Goal: Task Accomplishment & Management: Manage account settings

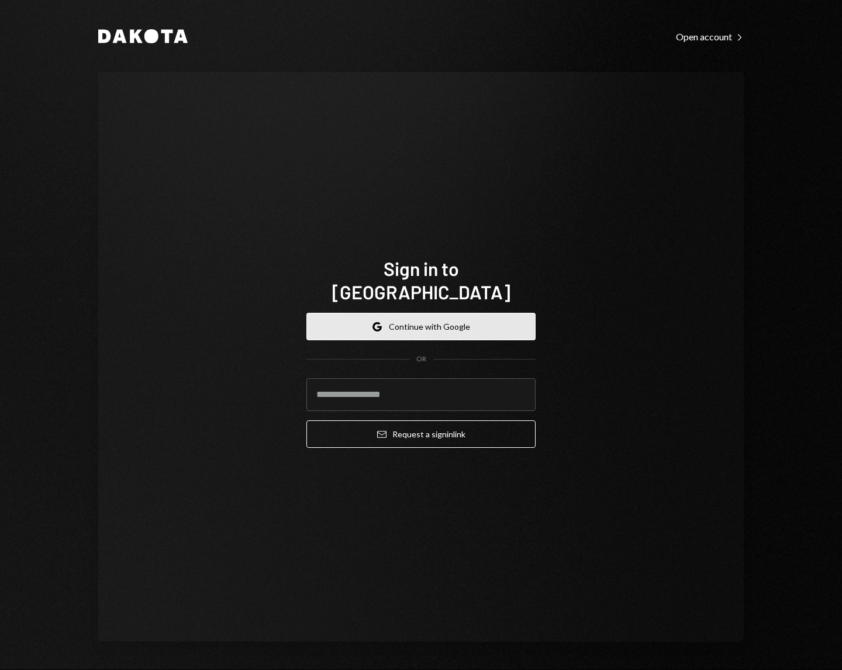
click at [445, 313] on button "Google Continue with Google" at bounding box center [420, 326] width 229 height 27
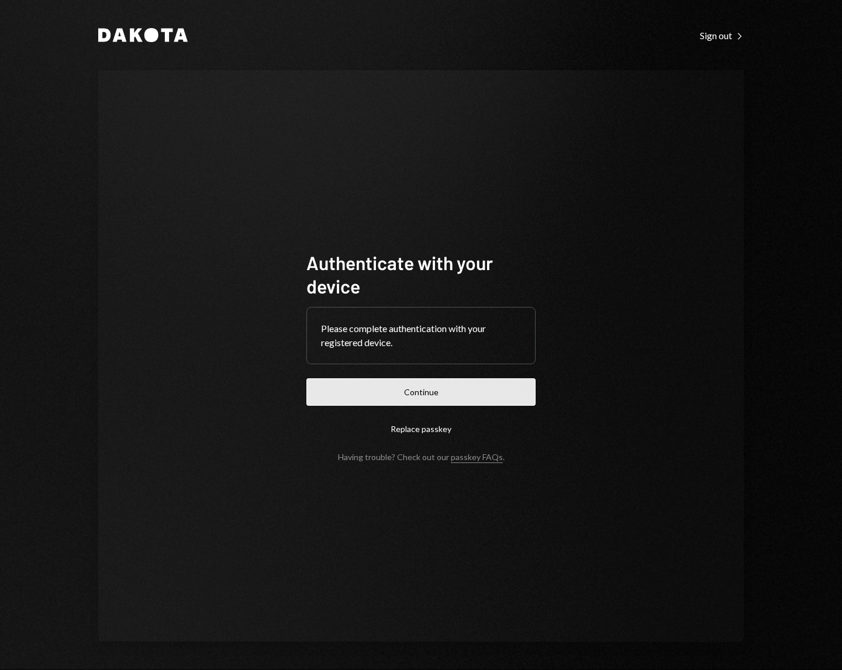
click at [442, 389] on button "Continue" at bounding box center [420, 391] width 229 height 27
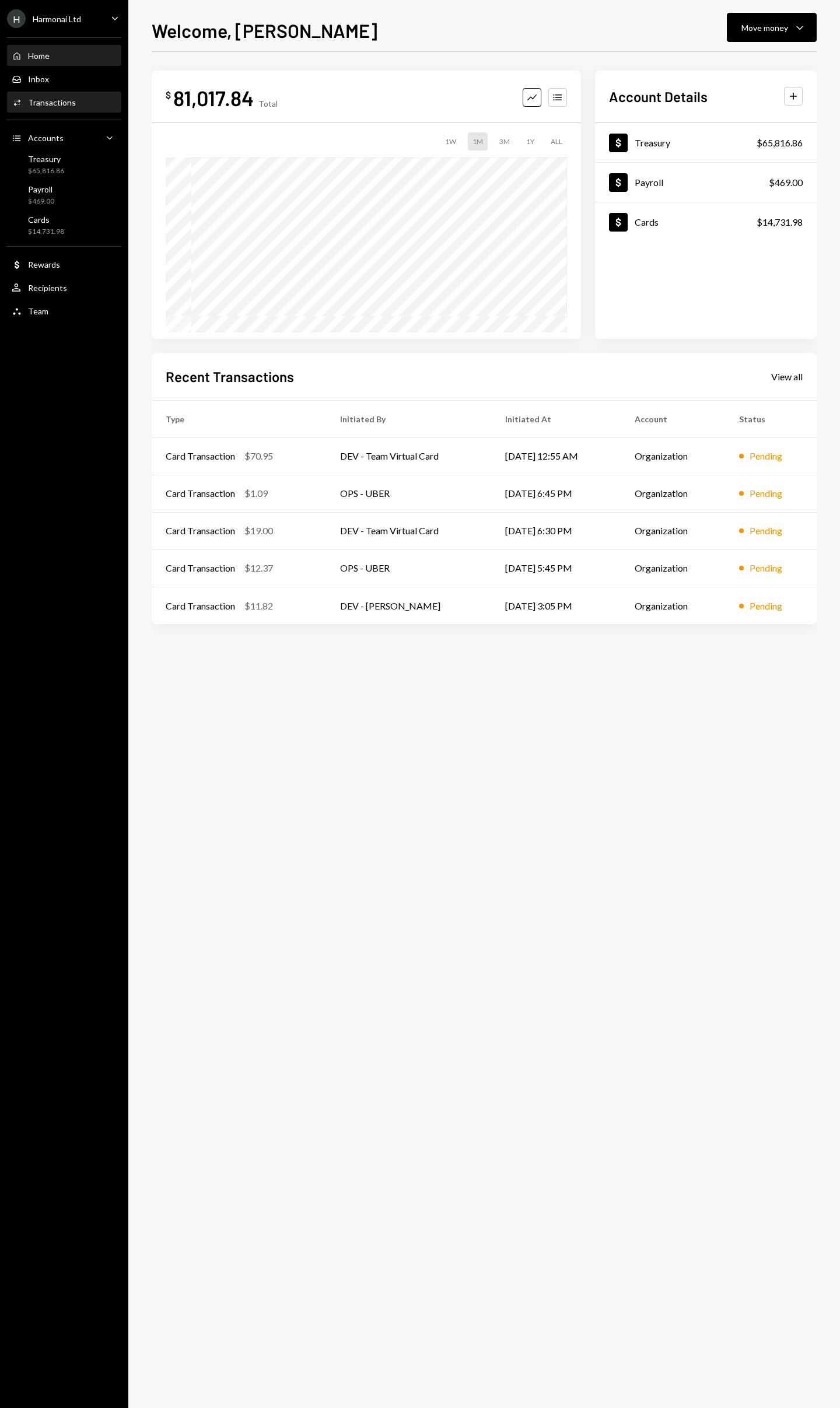
click at [81, 108] on div "Activities Transactions" at bounding box center [64, 103] width 105 height 20
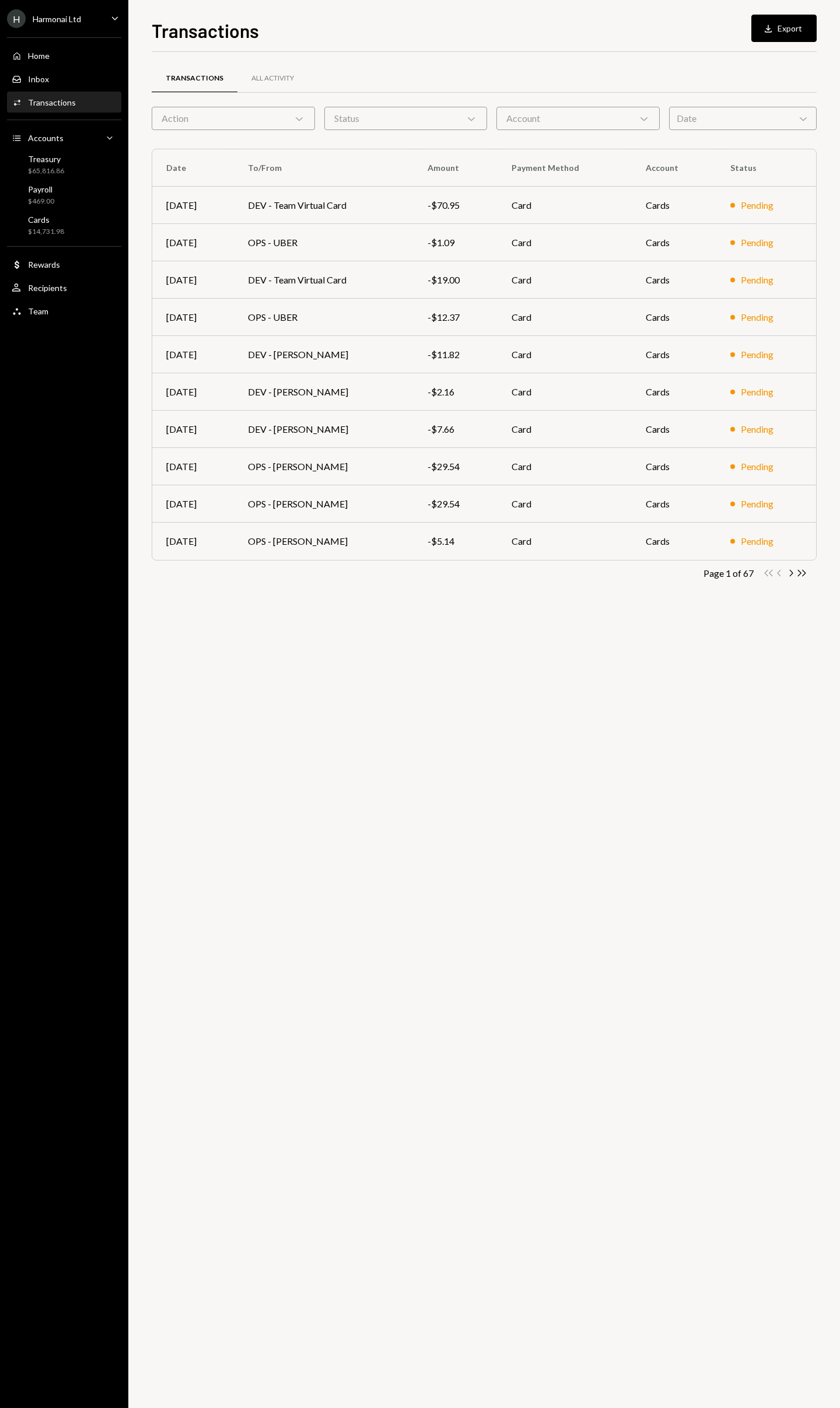
click at [290, 119] on div "Action Chevron Down" at bounding box center [233, 118] width 164 height 23
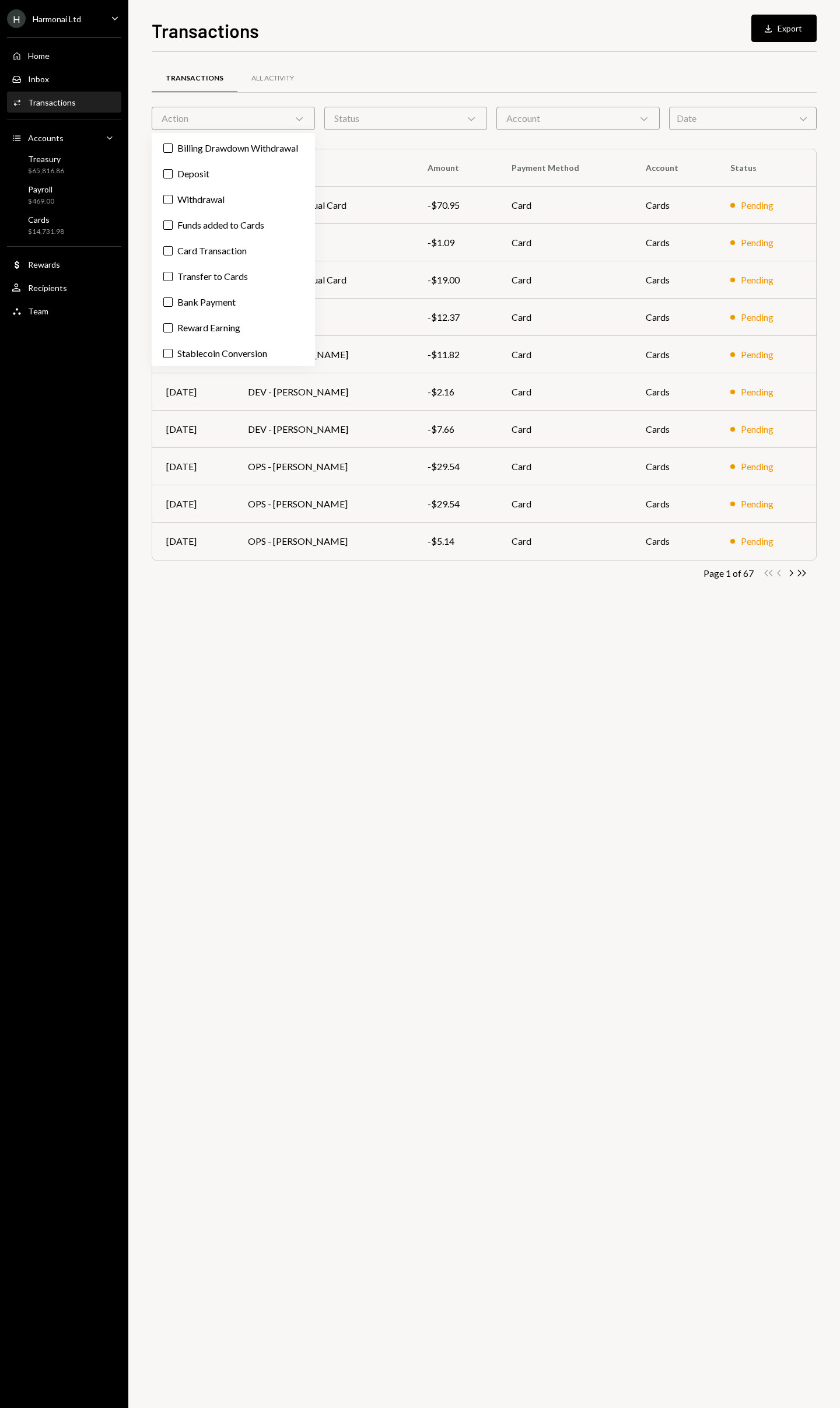
click at [422, 55] on div "Transactions All Activity Action Chevron Down Status Chevron Down Account Chevr…" at bounding box center [484, 330] width 664 height 557
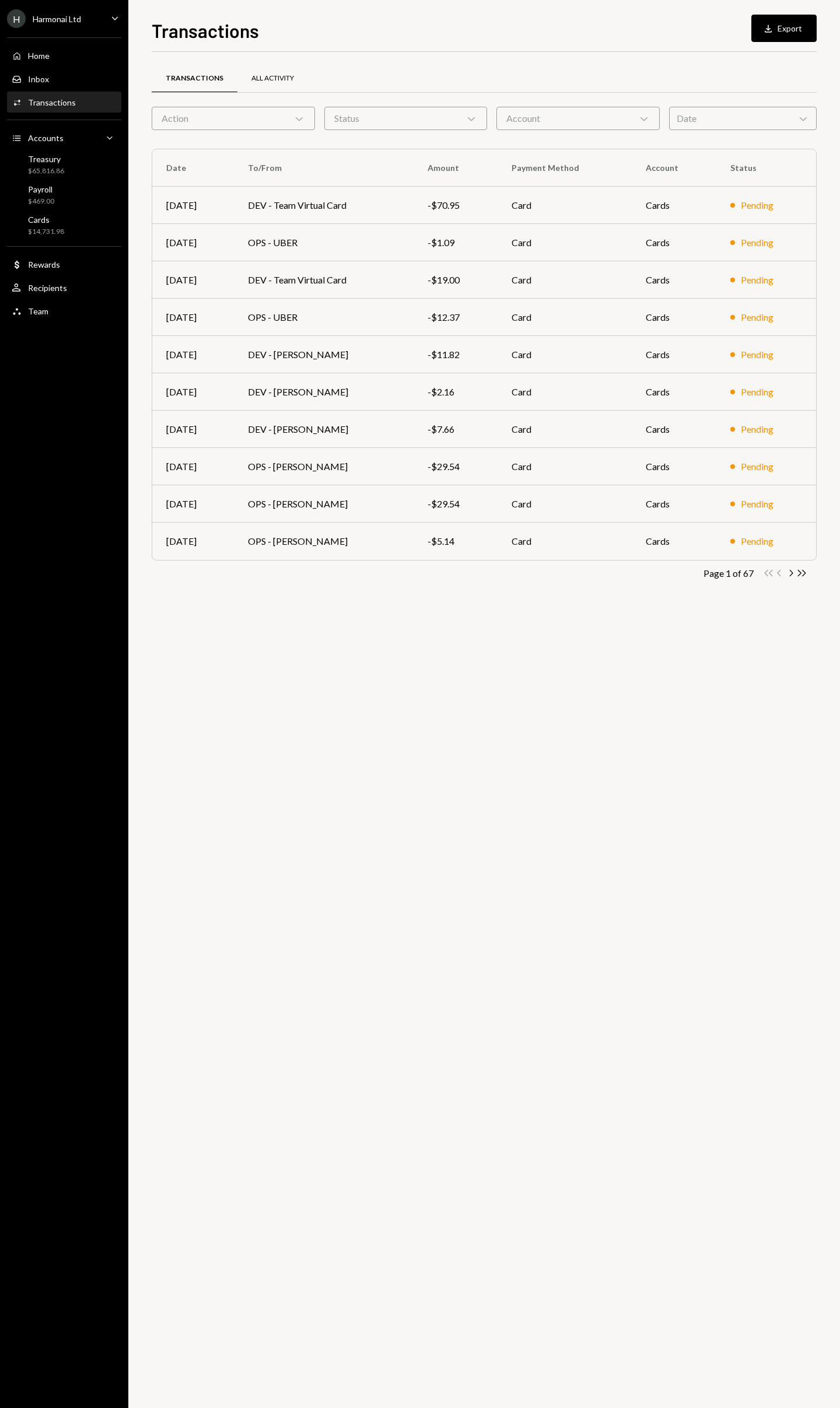
click at [270, 81] on div "All Activity" at bounding box center [272, 79] width 43 height 10
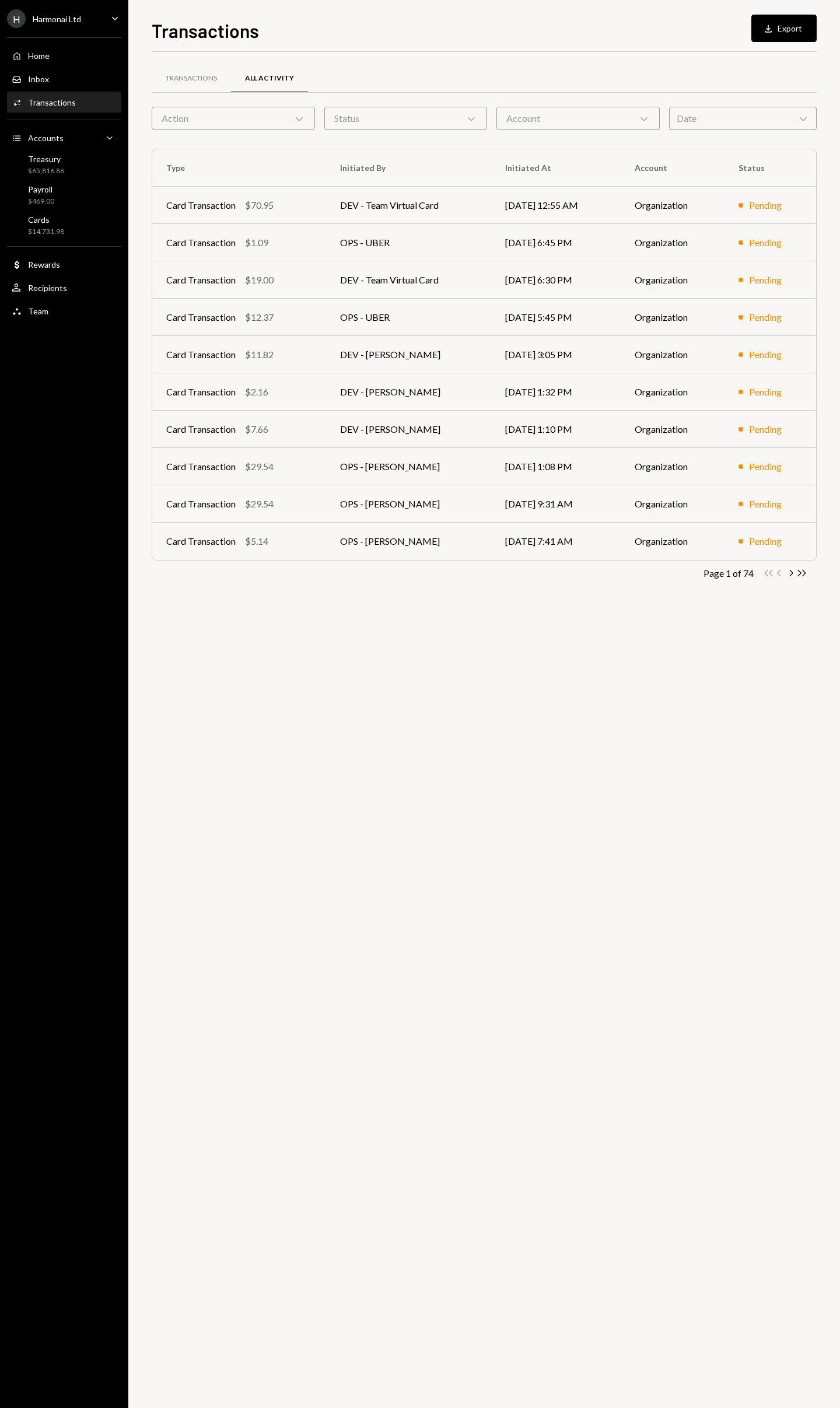
click at [215, 123] on div "Action Chevron Down" at bounding box center [233, 118] width 164 height 23
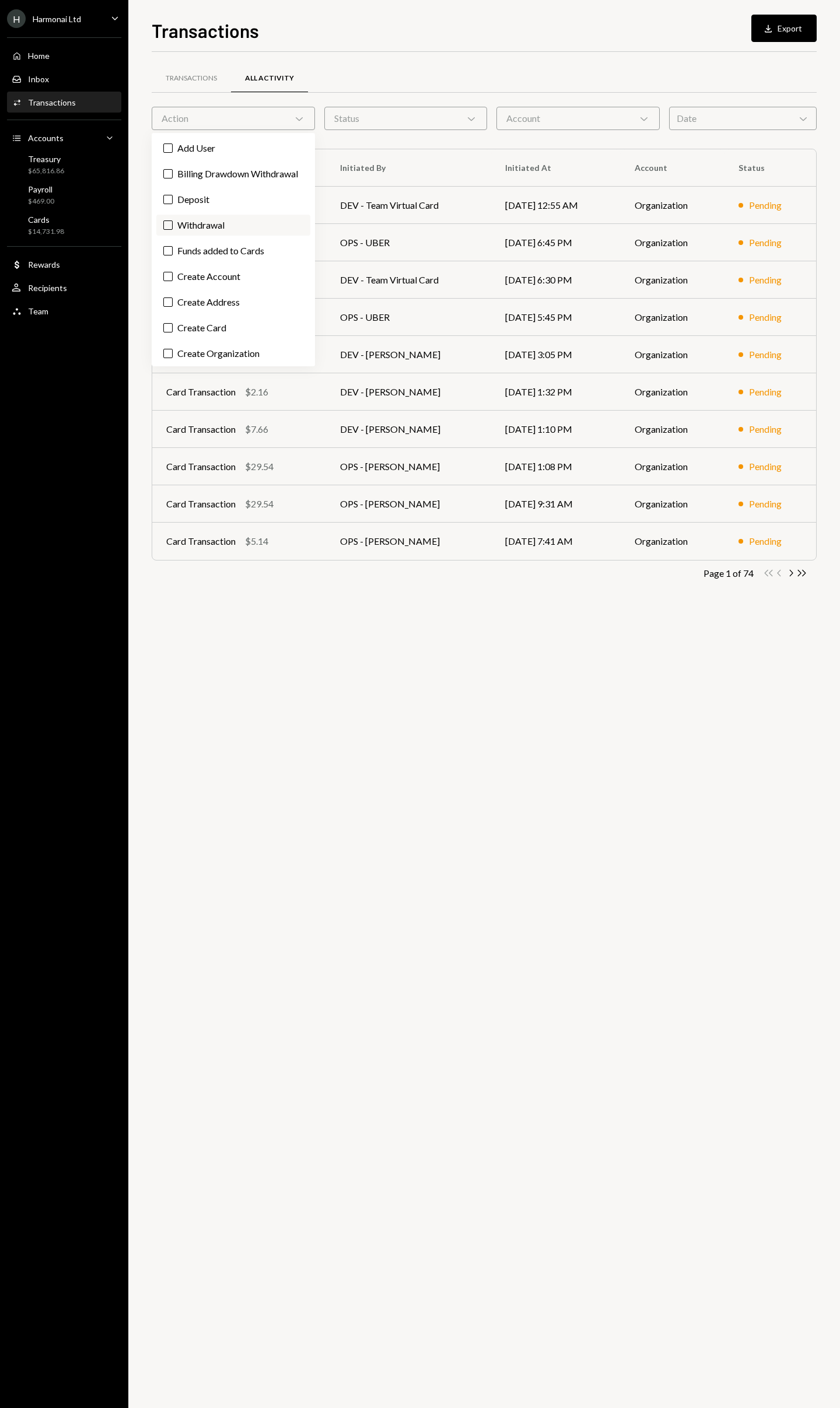
click at [170, 230] on button "Withdrawal" at bounding box center [168, 225] width 9 height 9
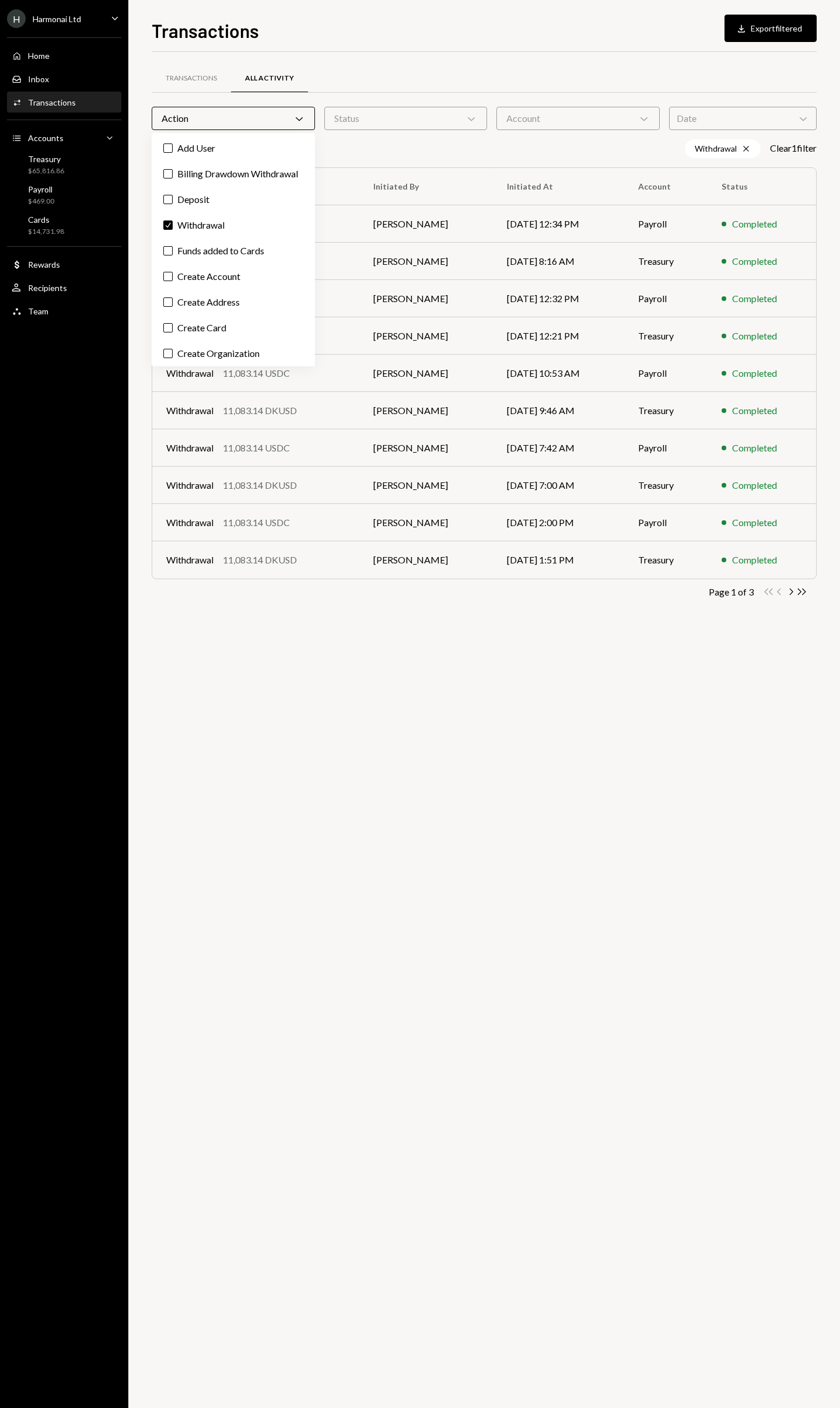
click at [417, 40] on div "Transactions Download Export filtered" at bounding box center [484, 29] width 664 height 26
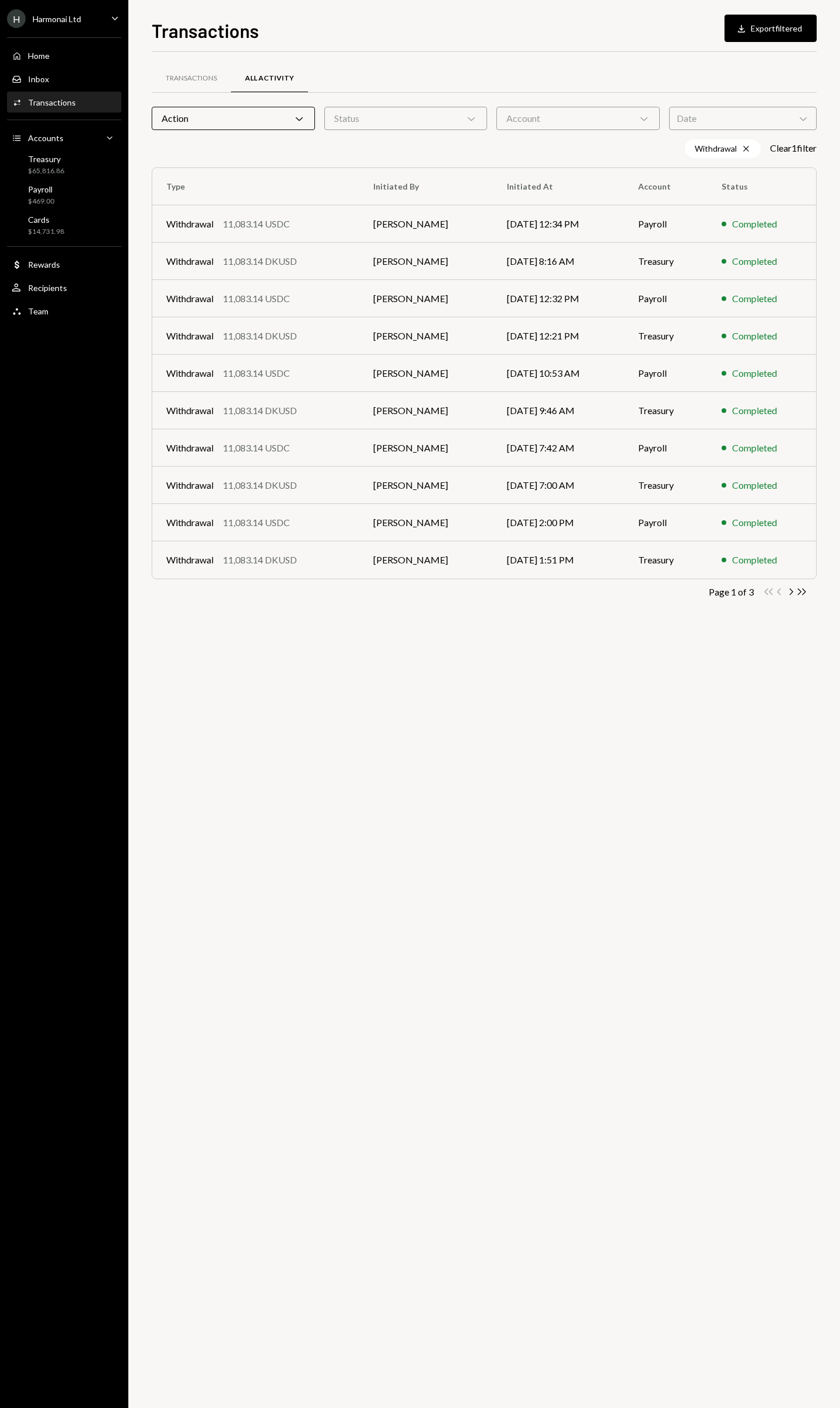
click at [300, 120] on icon "Chevron Down" at bounding box center [299, 119] width 12 height 12
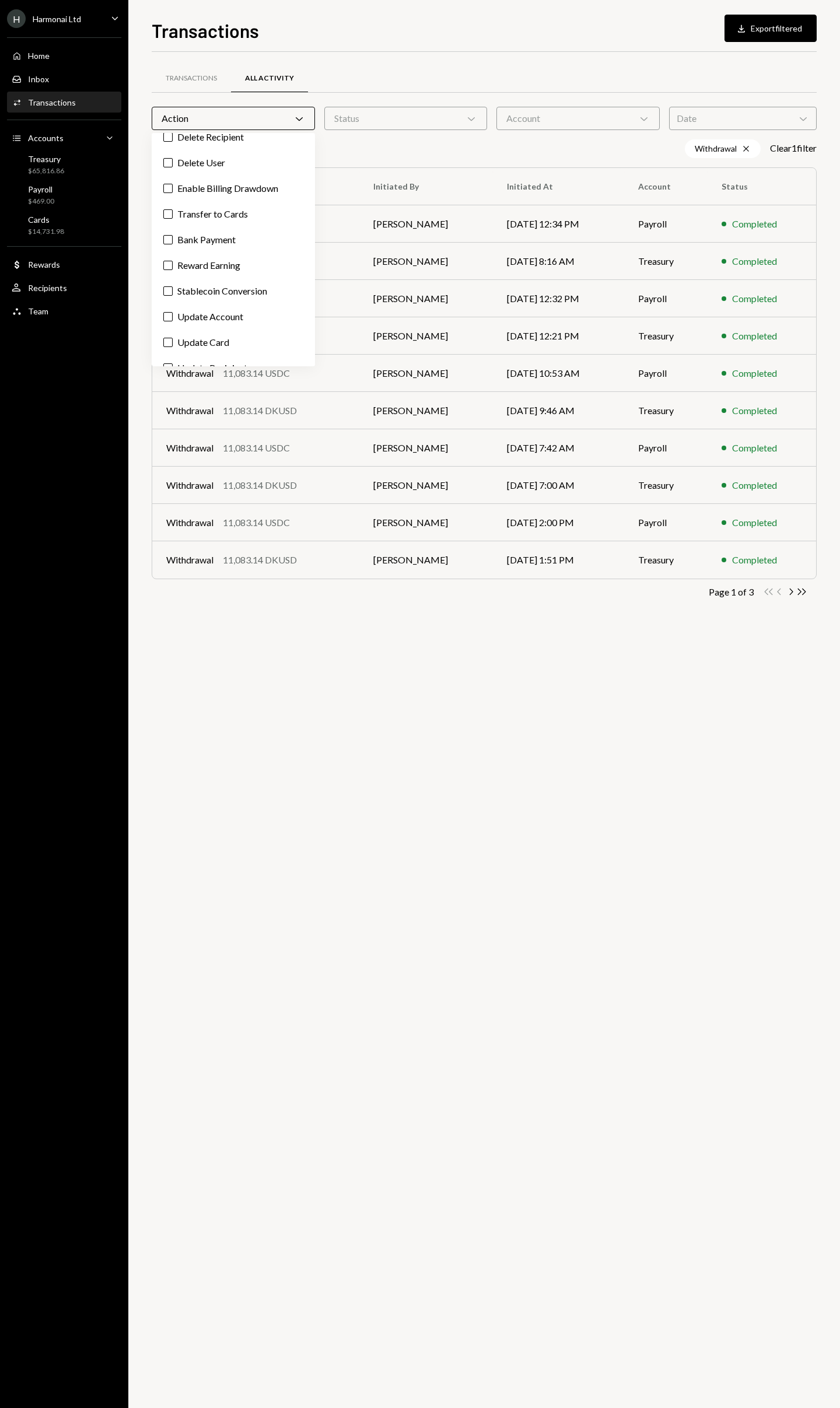
scroll to position [346, 0]
click at [168, 245] on label "Bank Payment" at bounding box center [233, 237] width 154 height 21
click at [168, 242] on button "Bank Payment" at bounding box center [168, 237] width 9 height 9
click at [423, 74] on div "Transactions All Activity" at bounding box center [484, 79] width 664 height 30
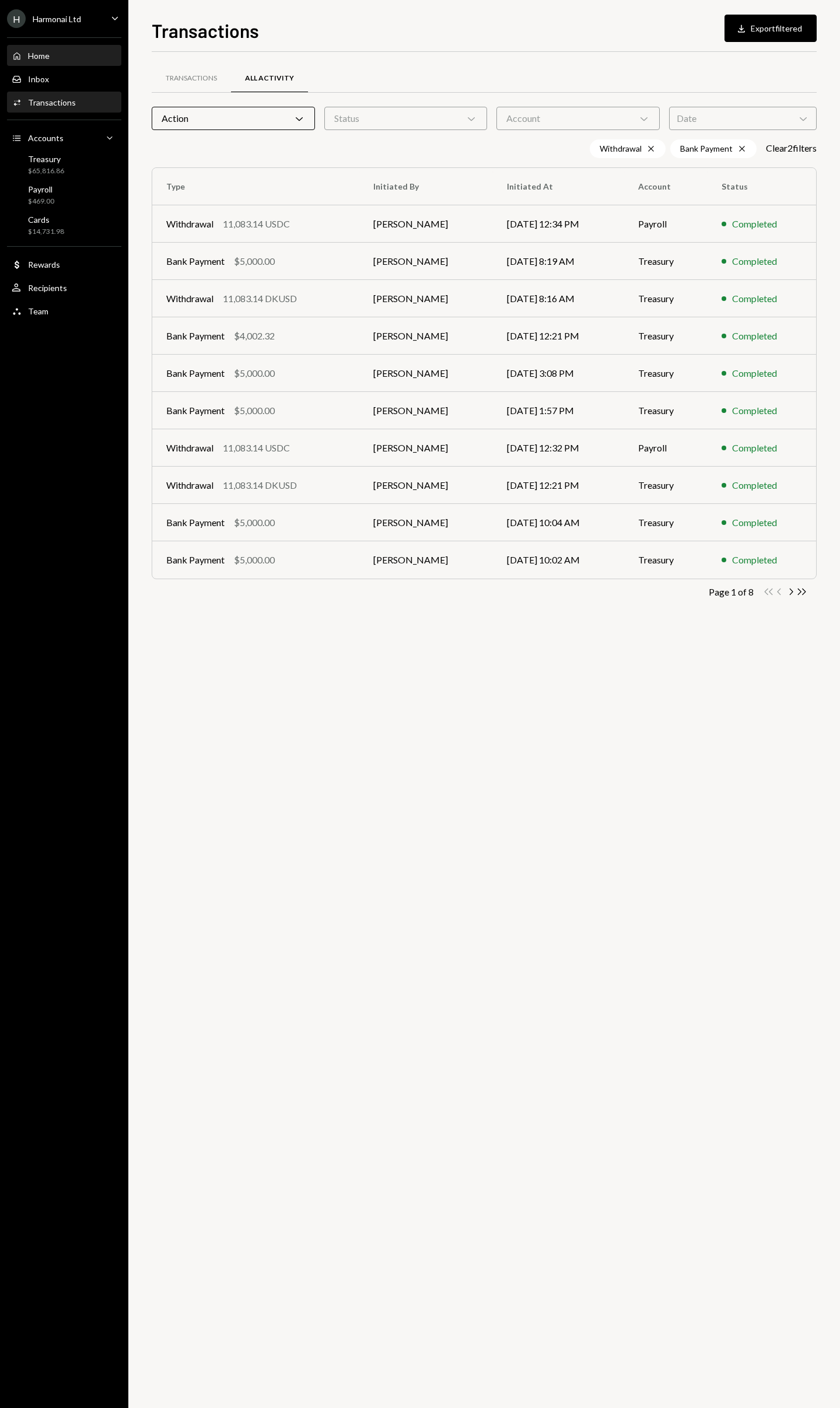
click at [41, 61] on div "Home Home" at bounding box center [64, 56] width 105 height 20
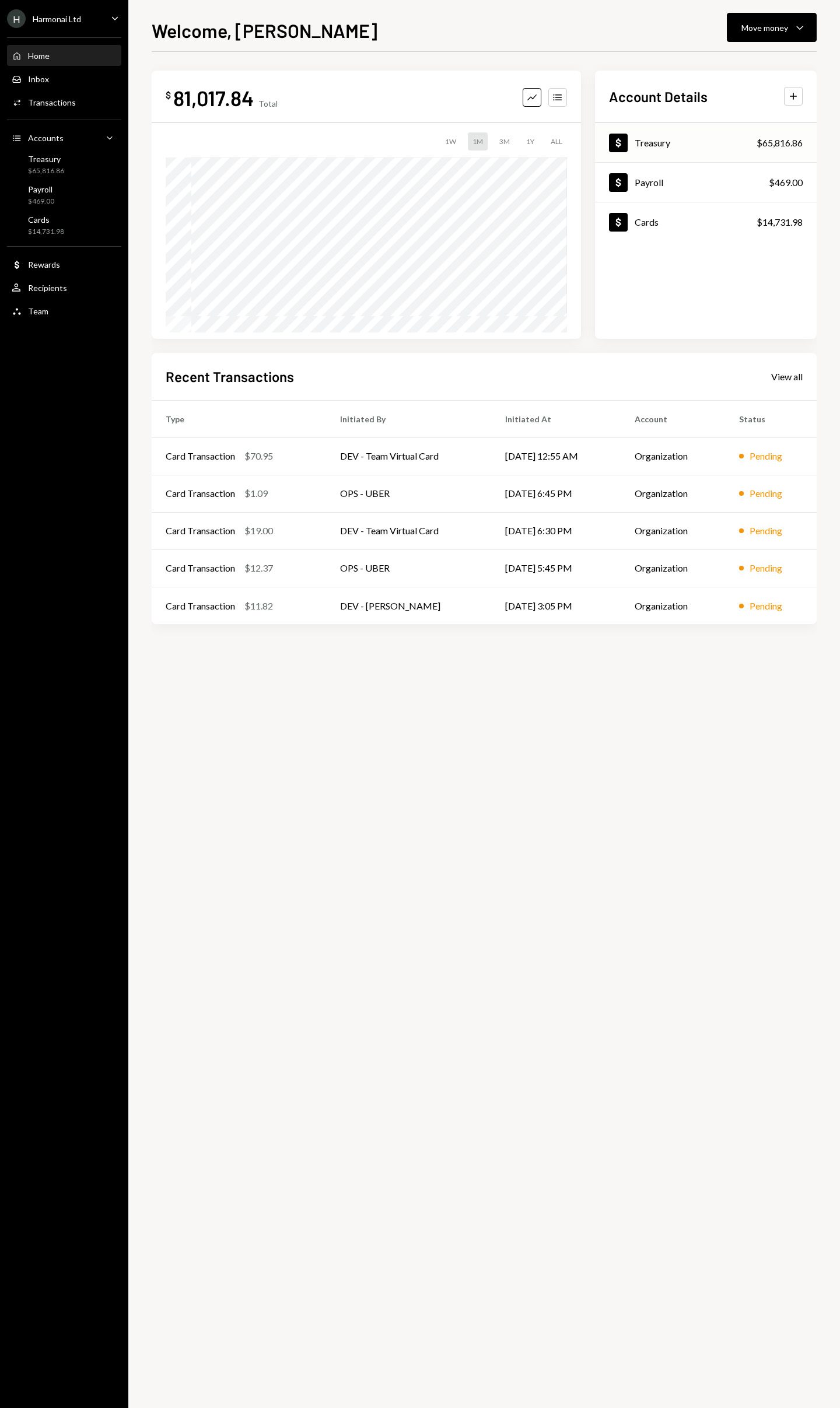
click at [656, 148] on div "Treasury" at bounding box center [652, 142] width 36 height 11
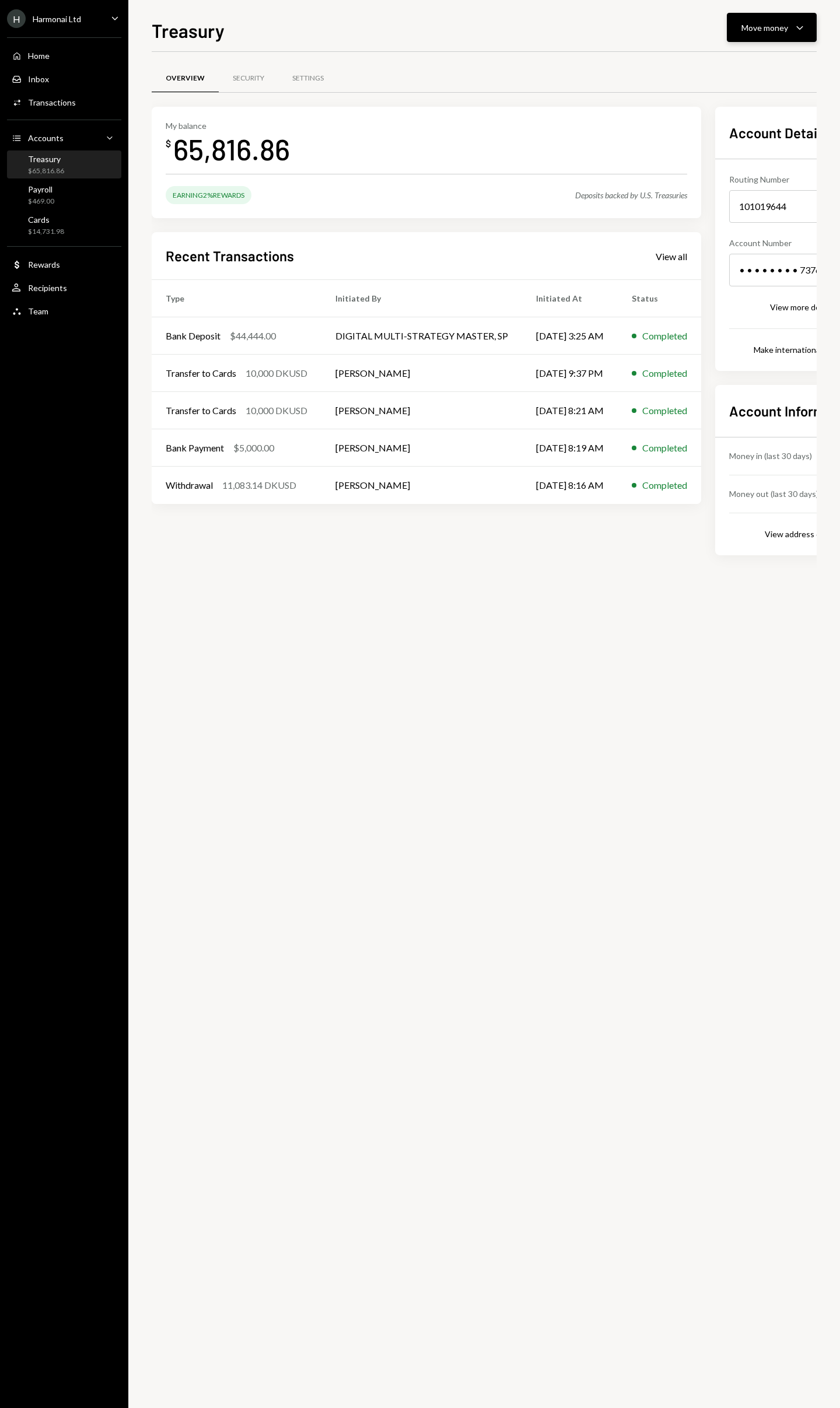
click at [754, 30] on div "Move money" at bounding box center [764, 28] width 47 height 12
click at [729, 58] on div "Send" at bounding box center [761, 63] width 85 height 12
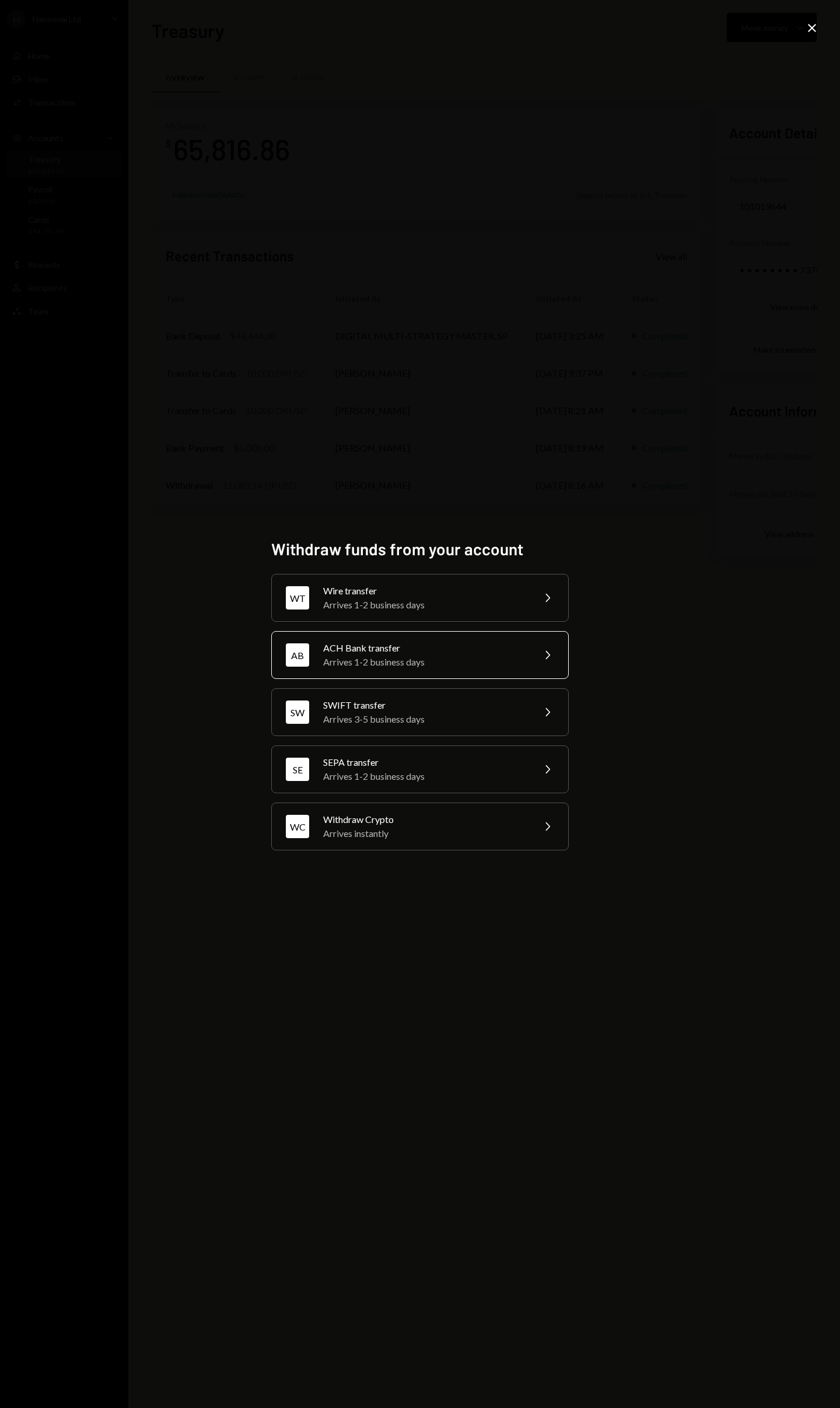
click at [488, 648] on div "ACH Bank transfer" at bounding box center [424, 648] width 203 height 14
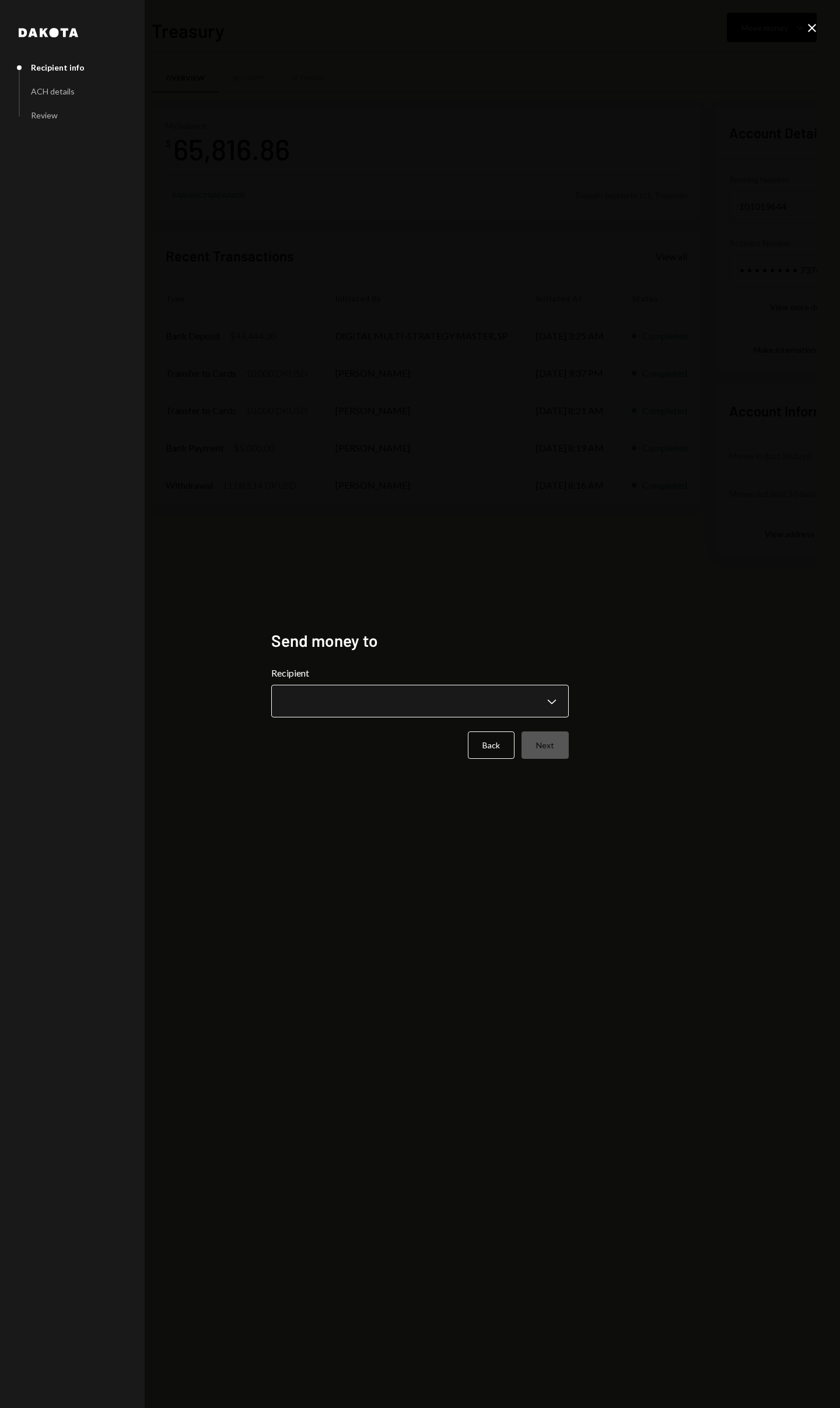
click at [481, 668] on body "H Harmonai Ltd Caret Down Home Home Inbox Inbox Activities Transactions Account…" at bounding box center [420, 704] width 840 height 1408
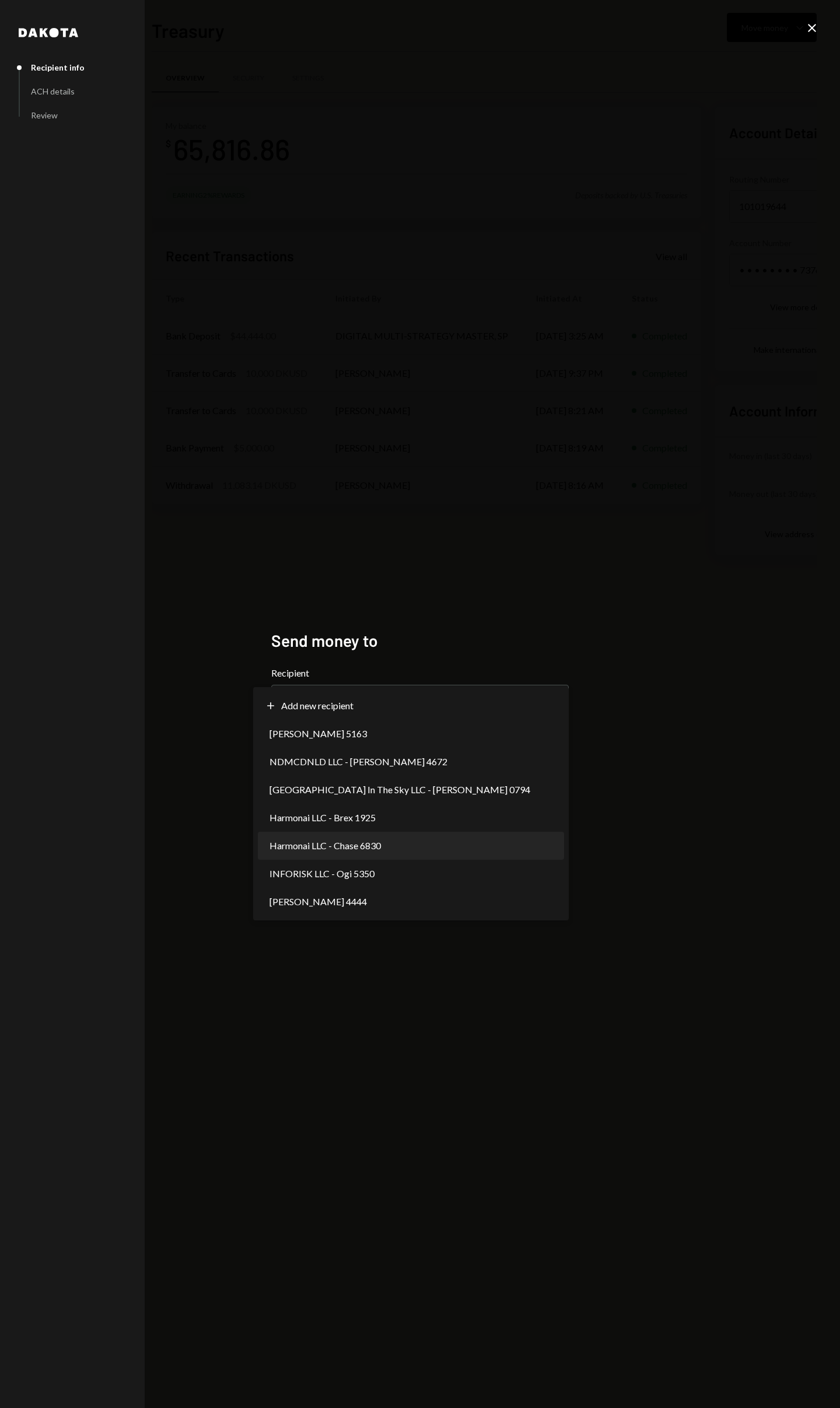
select select "**********"
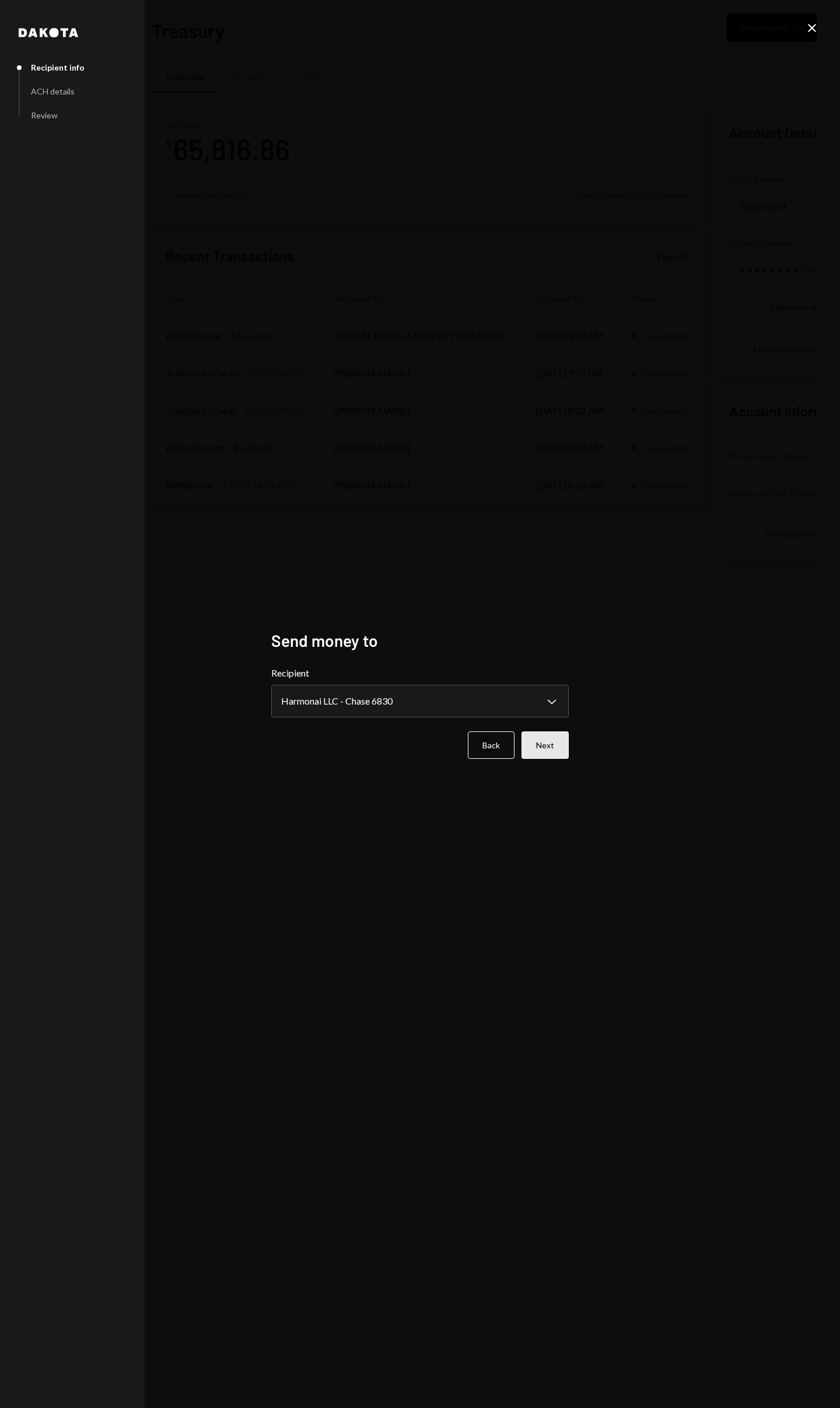
click at [551, 668] on button "Next" at bounding box center [544, 744] width 47 height 27
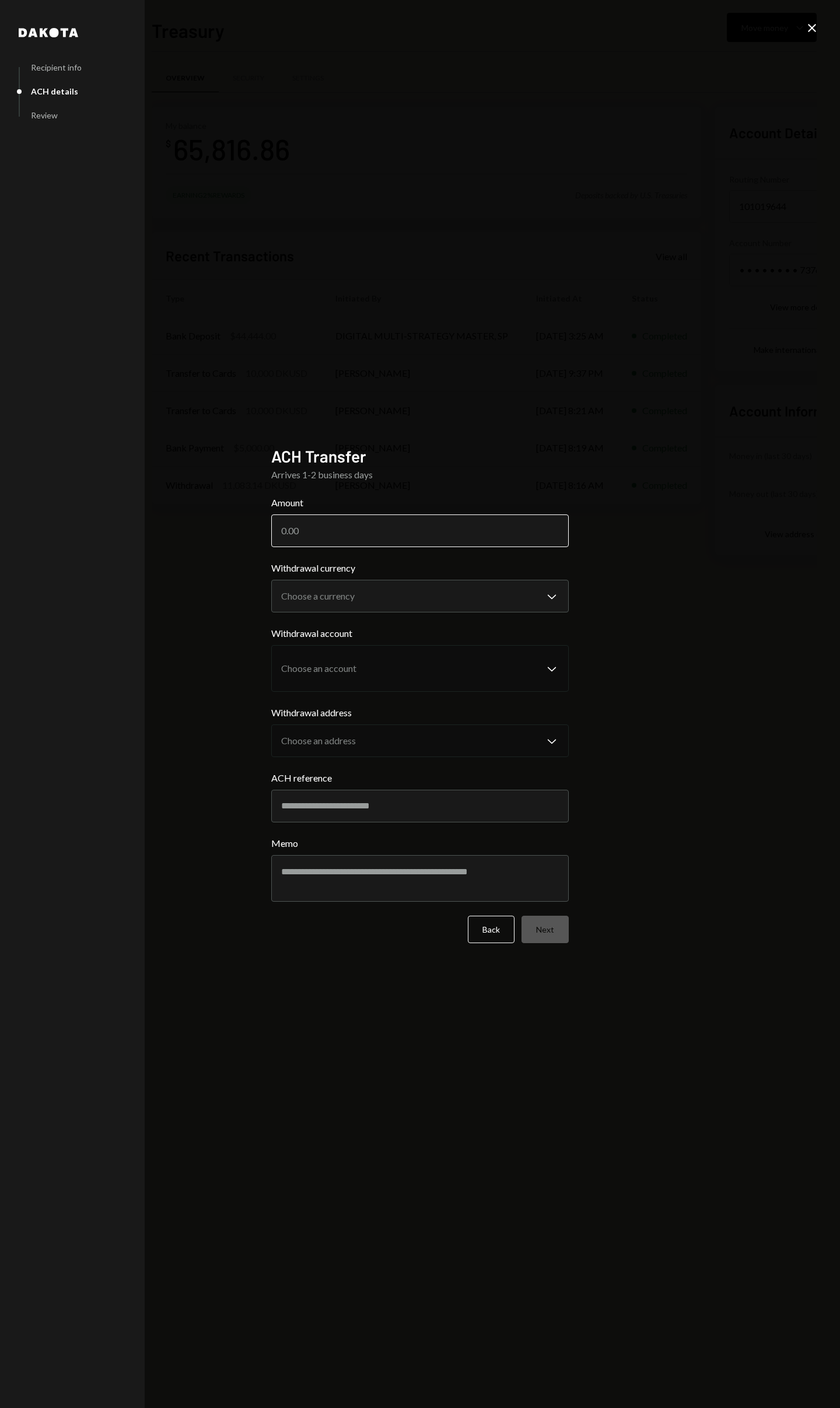
click at [430, 531] on input "Amount" at bounding box center [420, 530] width 297 height 33
type input "5000"
click at [752, 633] on div "**********" at bounding box center [420, 704] width 840 height 1408
click at [515, 592] on body "H Harmonai Ltd Caret Down Home Home Inbox Inbox Activities Transactions Account…" at bounding box center [420, 704] width 840 height 1408
select select "*****"
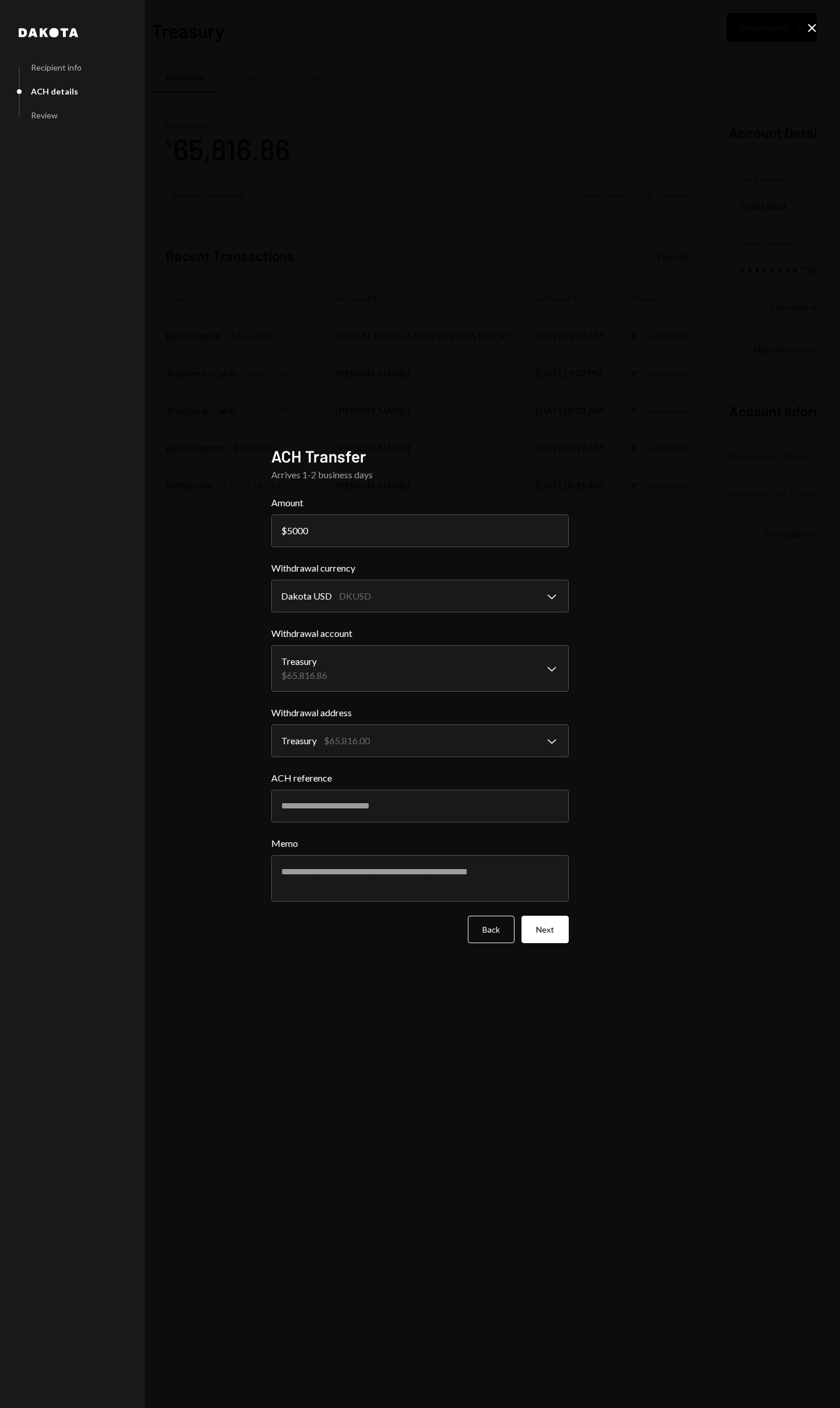
click at [641, 645] on div "**********" at bounding box center [420, 704] width 840 height 1408
click at [550, 668] on button "Next" at bounding box center [544, 929] width 47 height 27
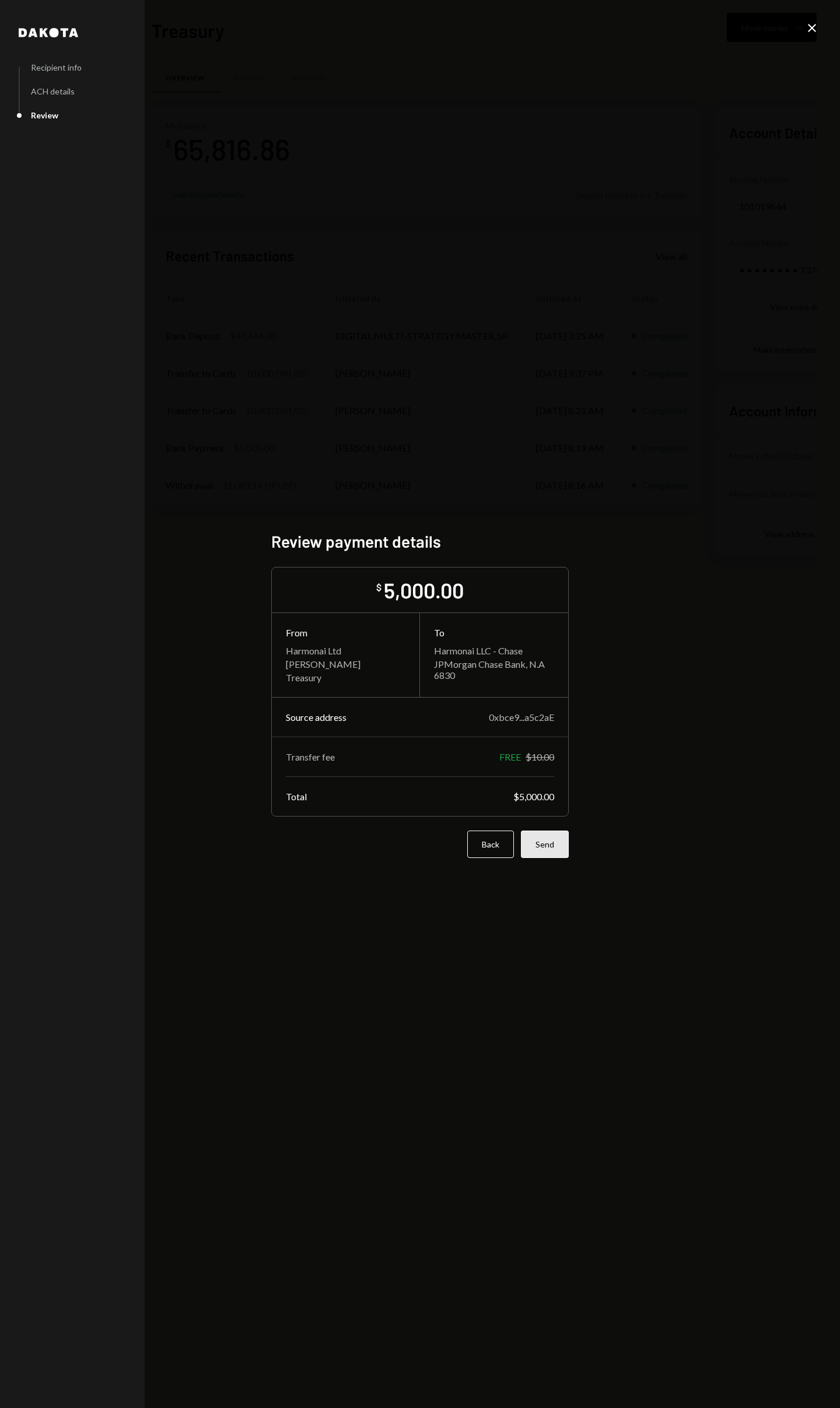
click at [554, 668] on button "Send" at bounding box center [545, 843] width 48 height 27
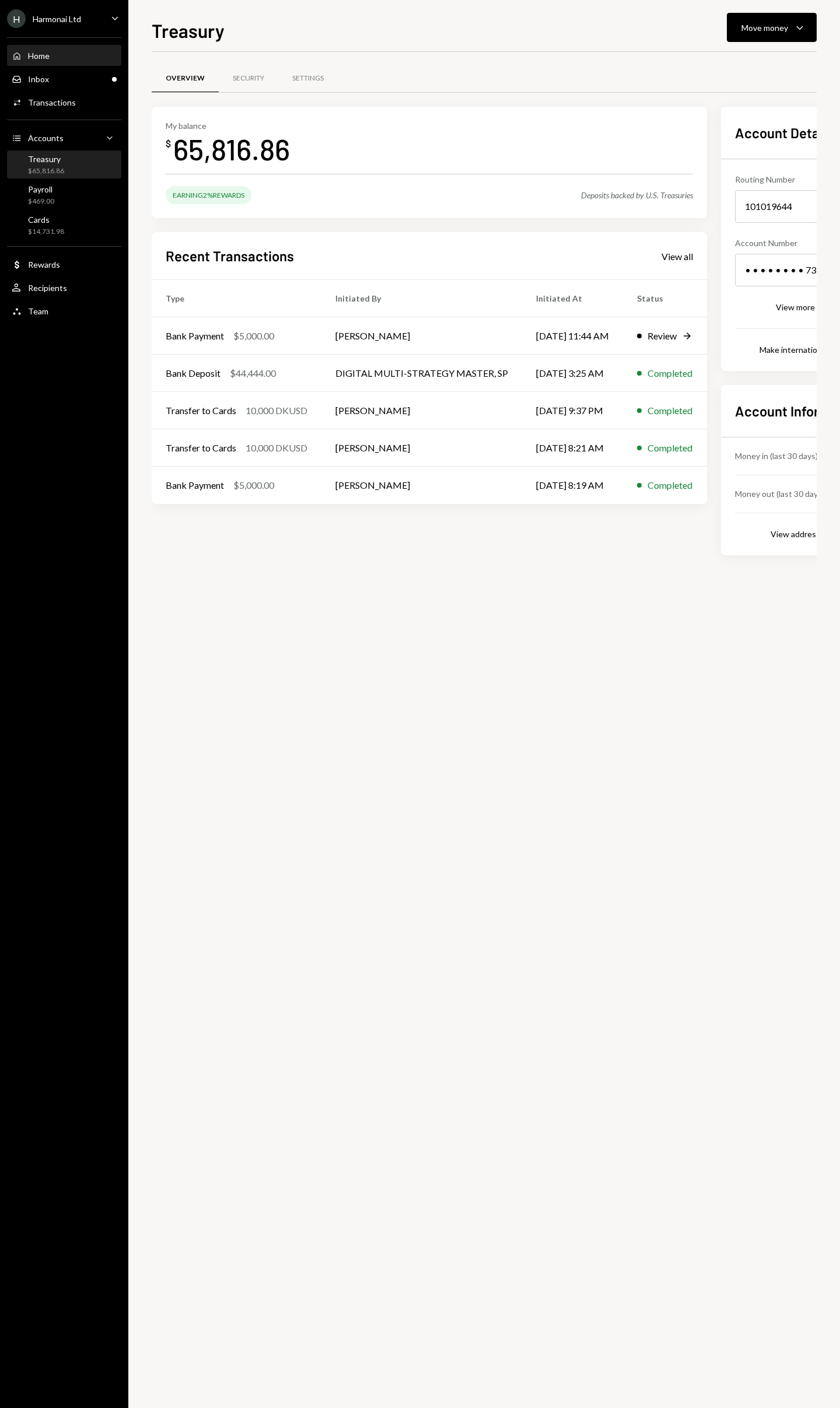
click at [66, 57] on div "Home Home" at bounding box center [64, 56] width 105 height 11
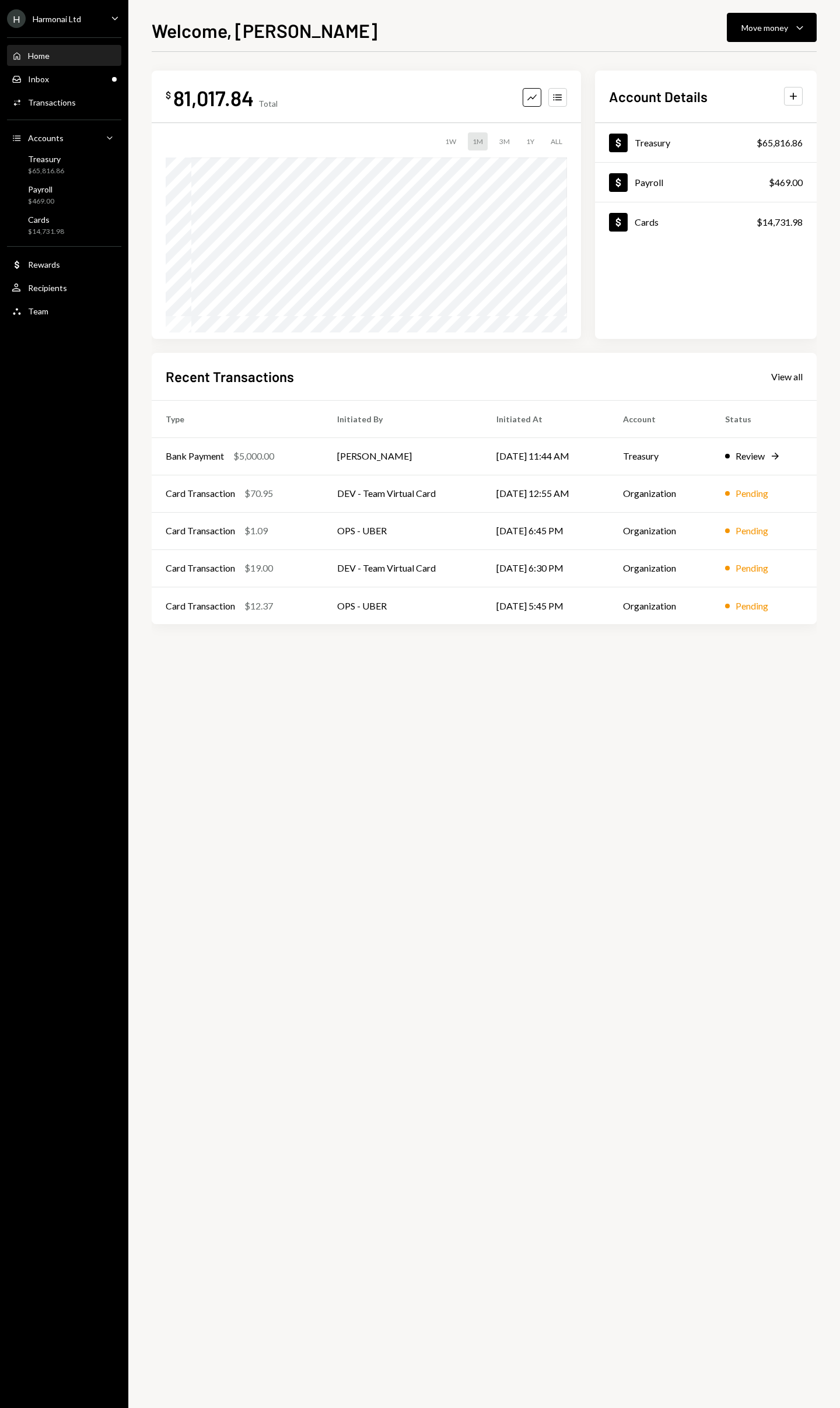
click at [528, 668] on div "$ 81,017.84 Total Graph Accounts 1W 1M 3M 1Y ALL $45,276.72 Aug 08, 2025 Accoun…" at bounding box center [484, 729] width 664 height 1356
click at [61, 81] on div "Inbox Inbox" at bounding box center [64, 79] width 105 height 11
